Goal: Task Accomplishment & Management: Manage account settings

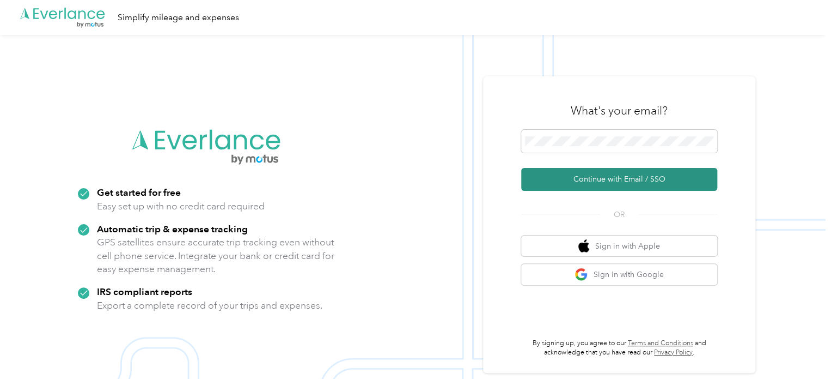
click at [614, 173] on button "Continue with Email / SSO" at bounding box center [619, 179] width 196 height 23
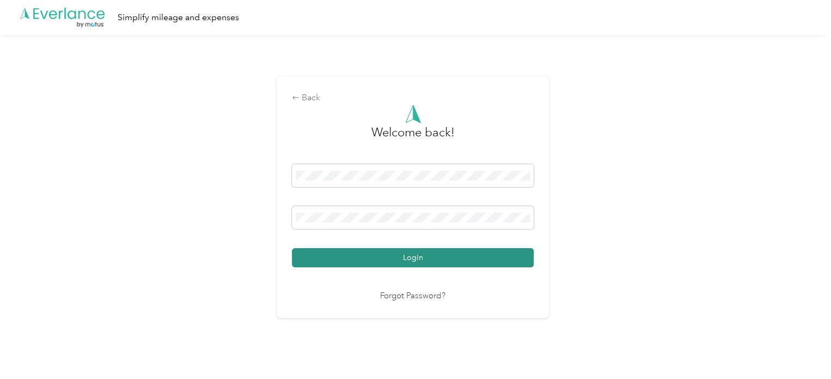
click at [478, 260] on button "Login" at bounding box center [413, 257] width 242 height 19
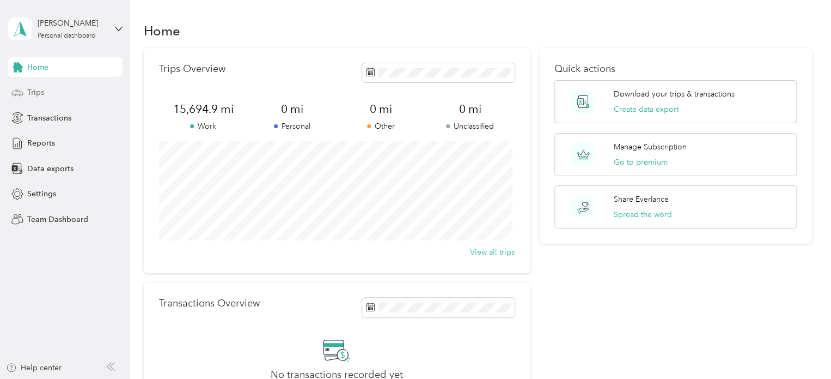
click at [43, 93] on span "Trips" at bounding box center [35, 92] width 17 height 11
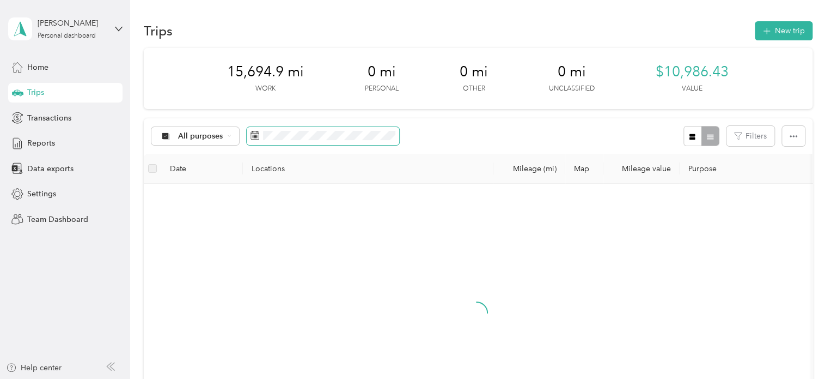
click at [255, 135] on icon at bounding box center [255, 135] width 9 height 9
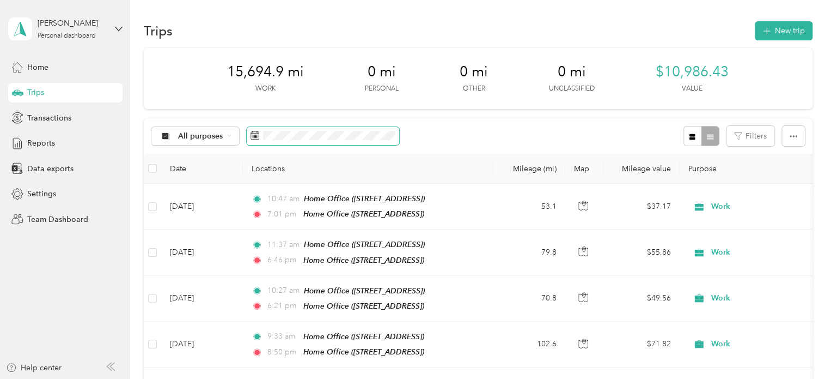
click at [255, 135] on icon at bounding box center [255, 135] width 9 height 9
click at [257, 132] on icon at bounding box center [255, 135] width 9 height 9
click at [253, 135] on icon at bounding box center [255, 135] width 9 height 9
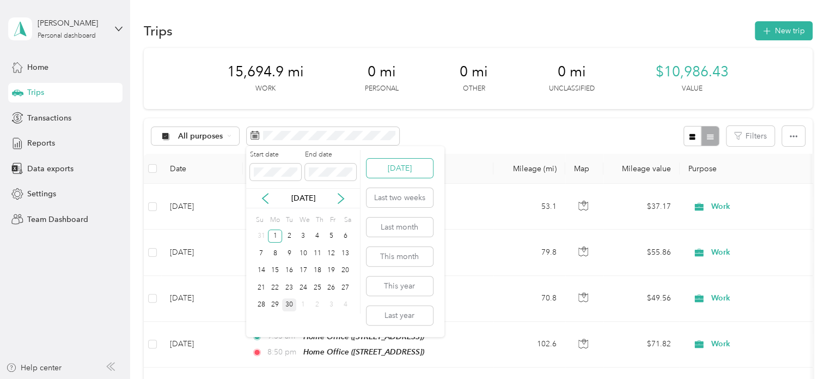
click at [397, 167] on button "[DATE]" at bounding box center [400, 168] width 66 height 19
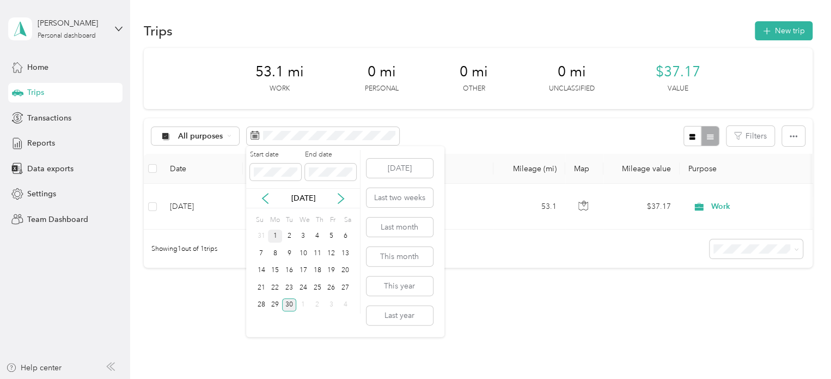
click at [276, 232] on div "1" at bounding box center [275, 236] width 14 height 14
click at [392, 167] on button "[DATE]" at bounding box center [400, 168] width 66 height 19
click at [278, 233] on div "1" at bounding box center [275, 236] width 14 height 14
click at [290, 303] on div "30" at bounding box center [289, 305] width 14 height 14
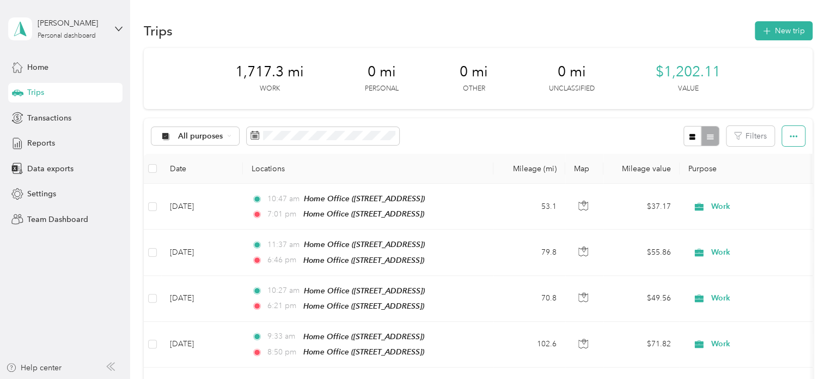
click at [790, 132] on icon "button" at bounding box center [794, 136] width 8 height 8
click at [772, 154] on span "Select all" at bounding box center [779, 156] width 30 height 9
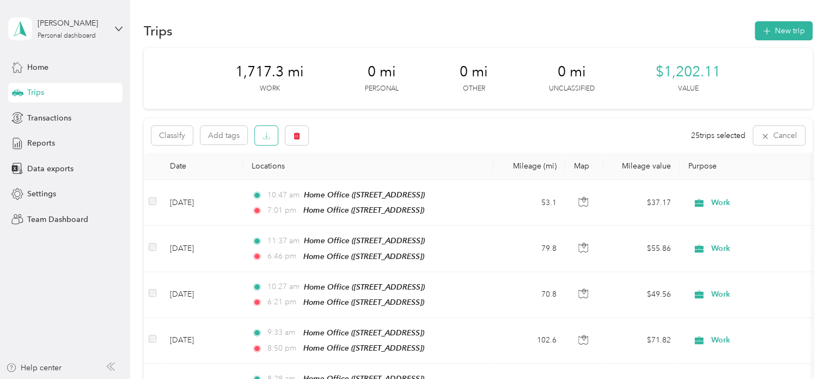
click at [265, 132] on icon "button" at bounding box center [267, 136] width 8 height 8
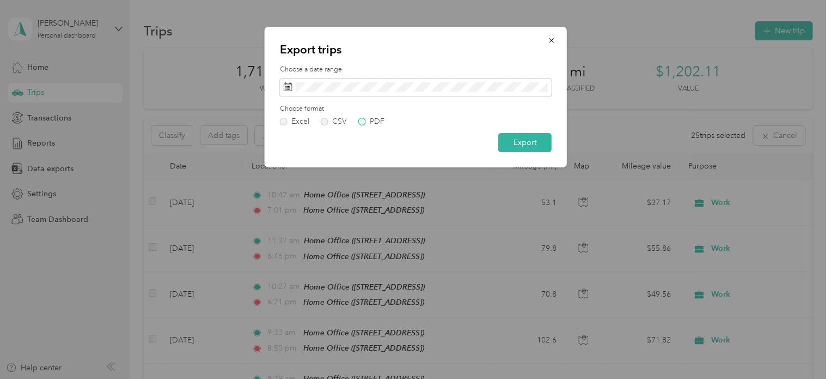
click at [366, 120] on label "PDF" at bounding box center [372, 122] width 26 height 8
click at [519, 142] on button "Export" at bounding box center [525, 142] width 53 height 19
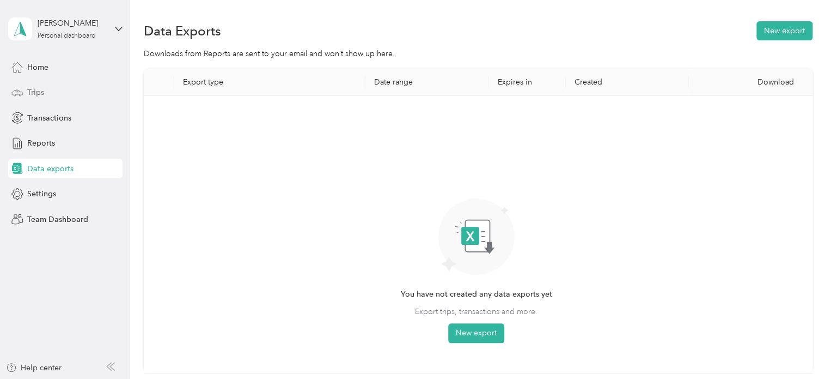
click at [66, 91] on div "Trips" at bounding box center [65, 93] width 114 height 20
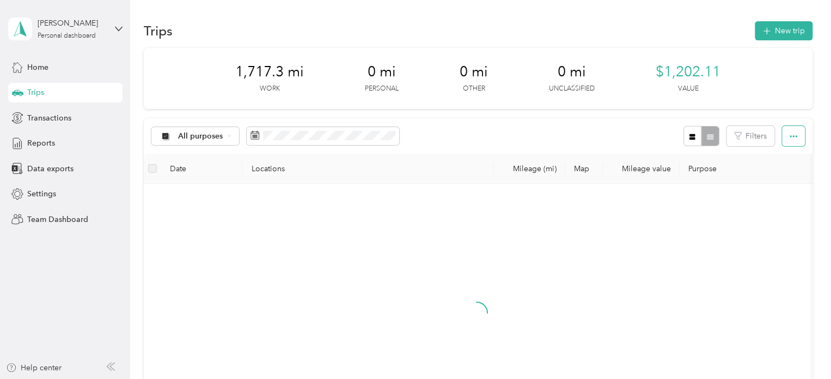
click at [790, 133] on icon "button" at bounding box center [794, 136] width 8 height 8
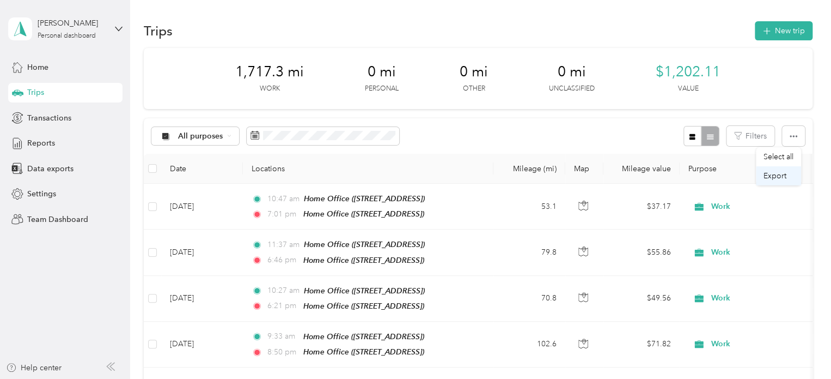
click at [773, 178] on span "Export" at bounding box center [775, 175] width 23 height 9
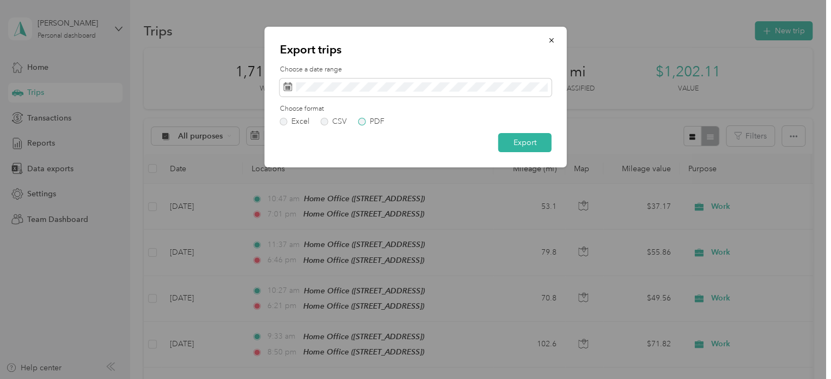
click at [362, 123] on label "PDF" at bounding box center [372, 122] width 26 height 8
click at [517, 142] on button "Export" at bounding box center [525, 142] width 53 height 19
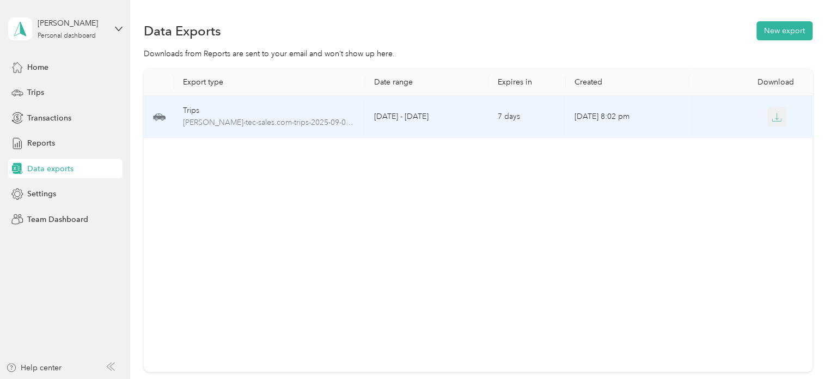
click at [774, 119] on icon "button" at bounding box center [777, 117] width 10 height 10
